Goal: Information Seeking & Learning: Learn about a topic

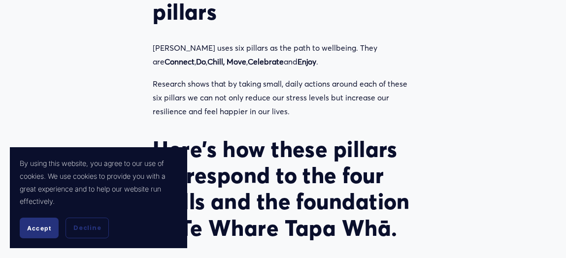
scroll to position [1215, 0]
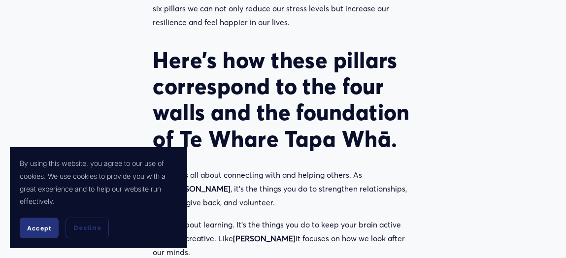
scroll to position [1312, 0]
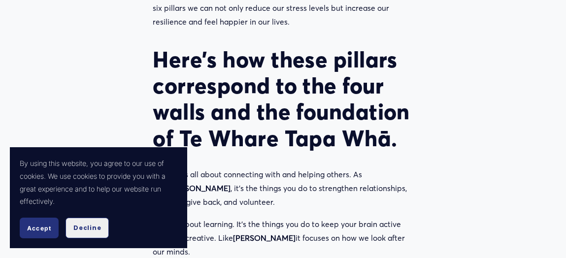
click at [99, 221] on button "Decline" at bounding box center [86, 228] width 43 height 21
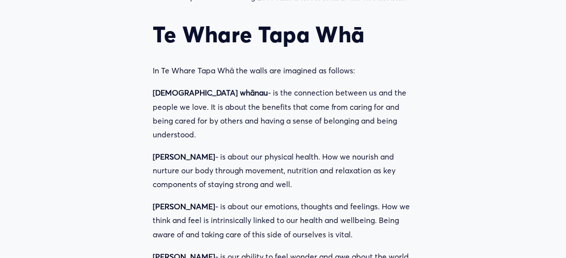
scroll to position [835, 0]
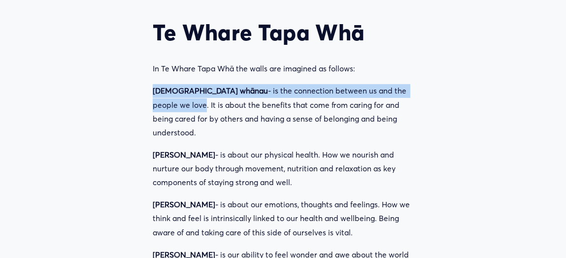
drag, startPoint x: 391, startPoint y: 35, endPoint x: 153, endPoint y: 35, distance: 238.8
click at [153, 84] on p "[DEMOGRAPHIC_DATA] whānau - is the connection between us and the people we love…" at bounding box center [283, 112] width 260 height 56
copy p "[DEMOGRAPHIC_DATA] whānau - is the connection between us and the people we lov"
drag, startPoint x: 379, startPoint y: 62, endPoint x: 399, endPoint y: 33, distance: 35.1
click at [399, 84] on p "[DEMOGRAPHIC_DATA] whānau - is the connection between us and the people we love…" at bounding box center [283, 112] width 260 height 56
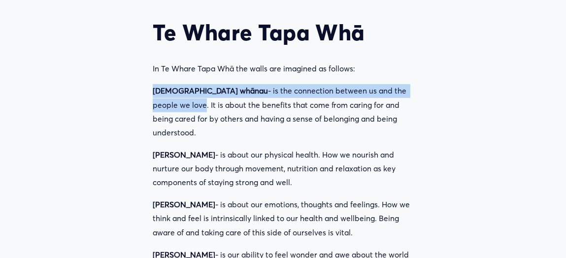
copy p "It is about the benefits that come from caring for and being cared for by other…"
drag, startPoint x: 153, startPoint y: 86, endPoint x: 262, endPoint y: 107, distance: 111.9
click at [262, 148] on p "[PERSON_NAME] - is about our physical health. How we nourish and nurture our bo…" at bounding box center [283, 168] width 260 height 41
copy p "[PERSON_NAME] - is about our physical health. How we nourish and nurture our bo…"
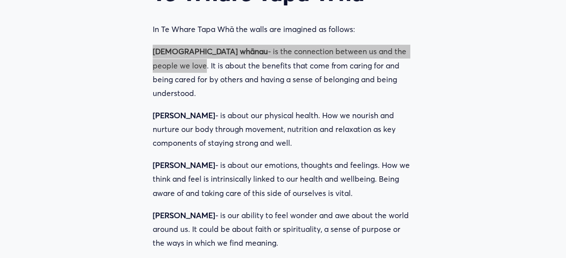
scroll to position [875, 0]
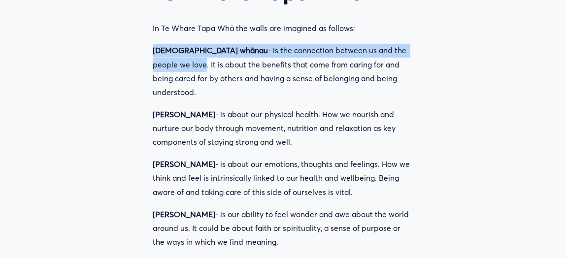
drag, startPoint x: 271, startPoint y: 170, endPoint x: 152, endPoint y: 98, distance: 139.4
click at [152, 98] on div "Just as a house needs strong walls and a good foundation to keep it stable, so …" at bounding box center [282, 28] width 277 height 531
copy div "[PERSON_NAME] - is about our emotions, thoughts and feelings. How we think and …"
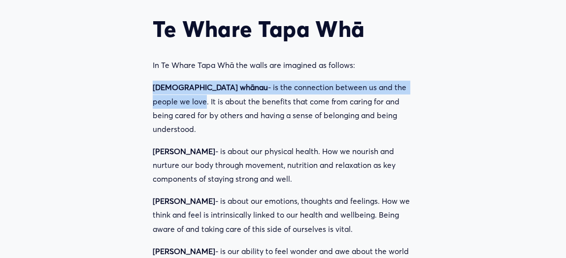
scroll to position [852, 0]
